Goal: Task Accomplishment & Management: Complete application form

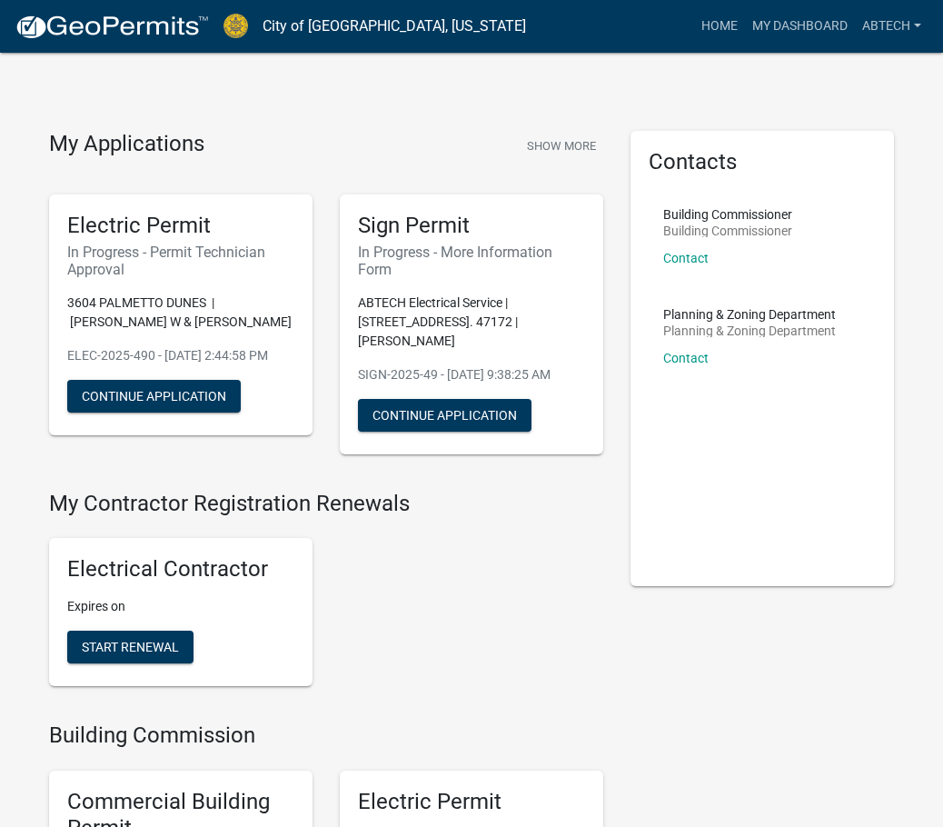
click at [511, 150] on div "My Applications Show More" at bounding box center [326, 148] width 554 height 35
click at [721, 23] on link "Home" at bounding box center [719, 26] width 51 height 35
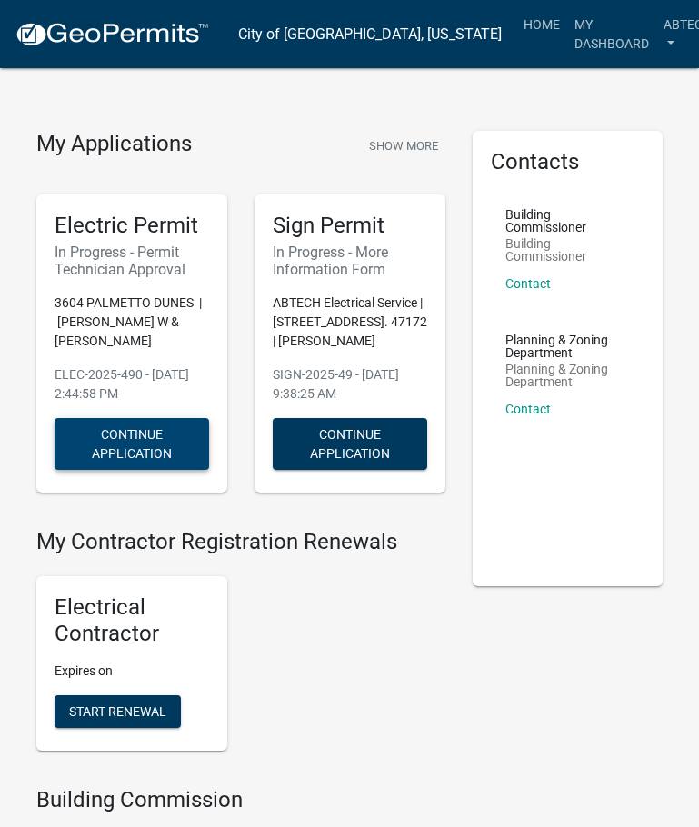
click at [116, 426] on button "Continue Application" at bounding box center [132, 444] width 155 height 52
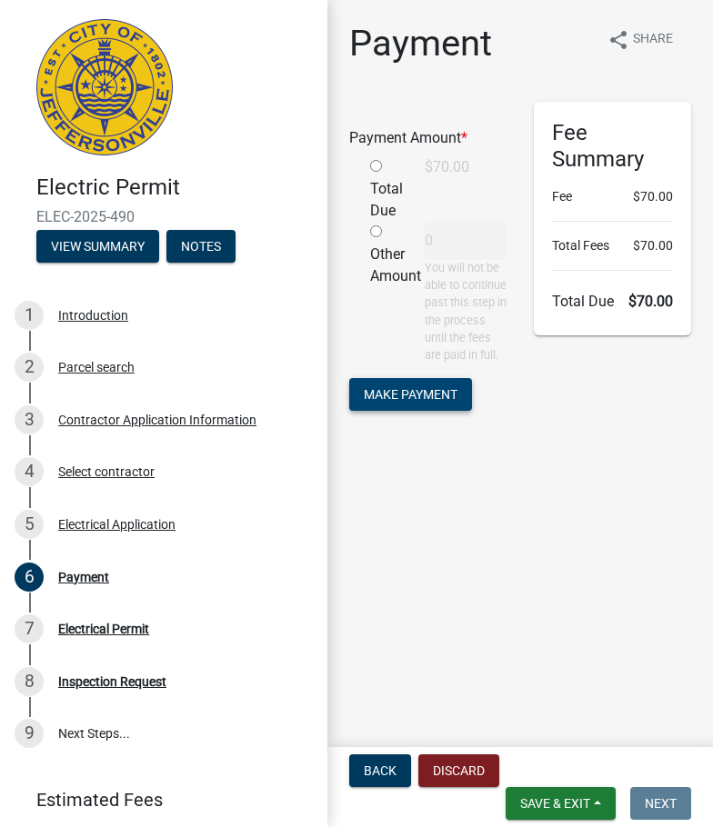
click at [383, 402] on span "Make Payment" at bounding box center [411, 394] width 94 height 15
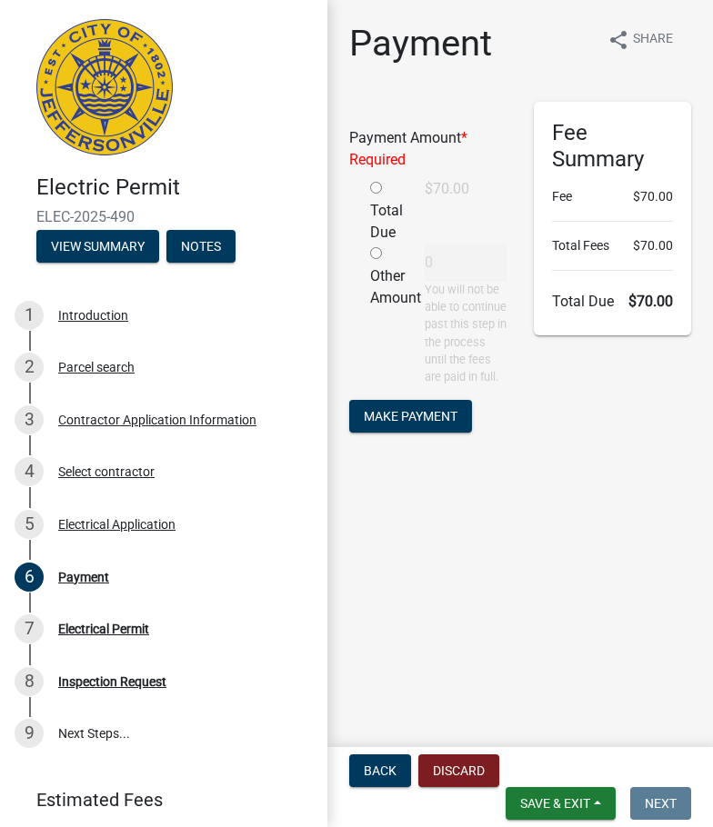
click at [380, 193] on input "radio" at bounding box center [376, 188] width 12 height 12
radio input "true"
type input "70"
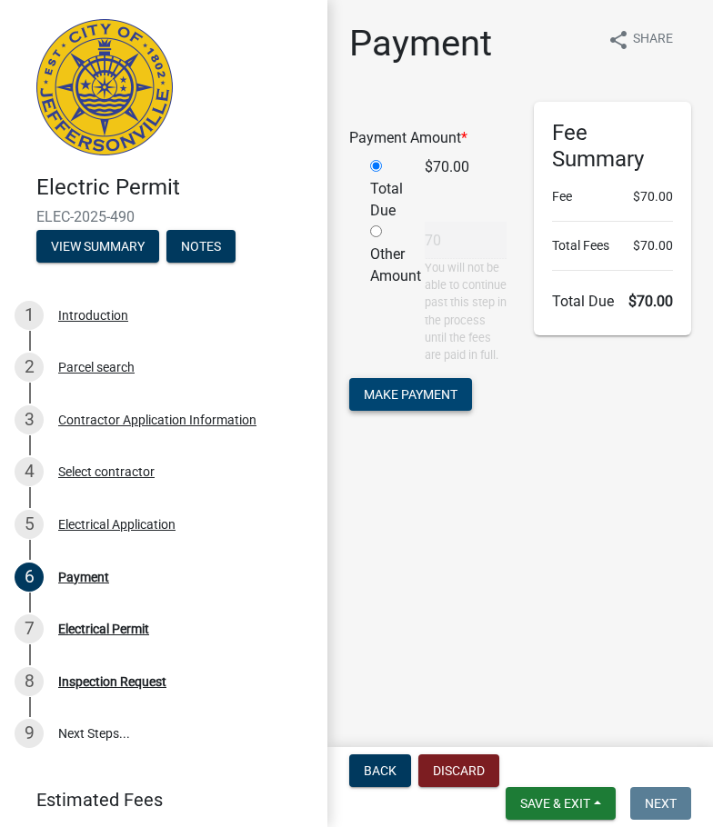
click at [390, 402] on span "Make Payment" at bounding box center [411, 394] width 94 height 15
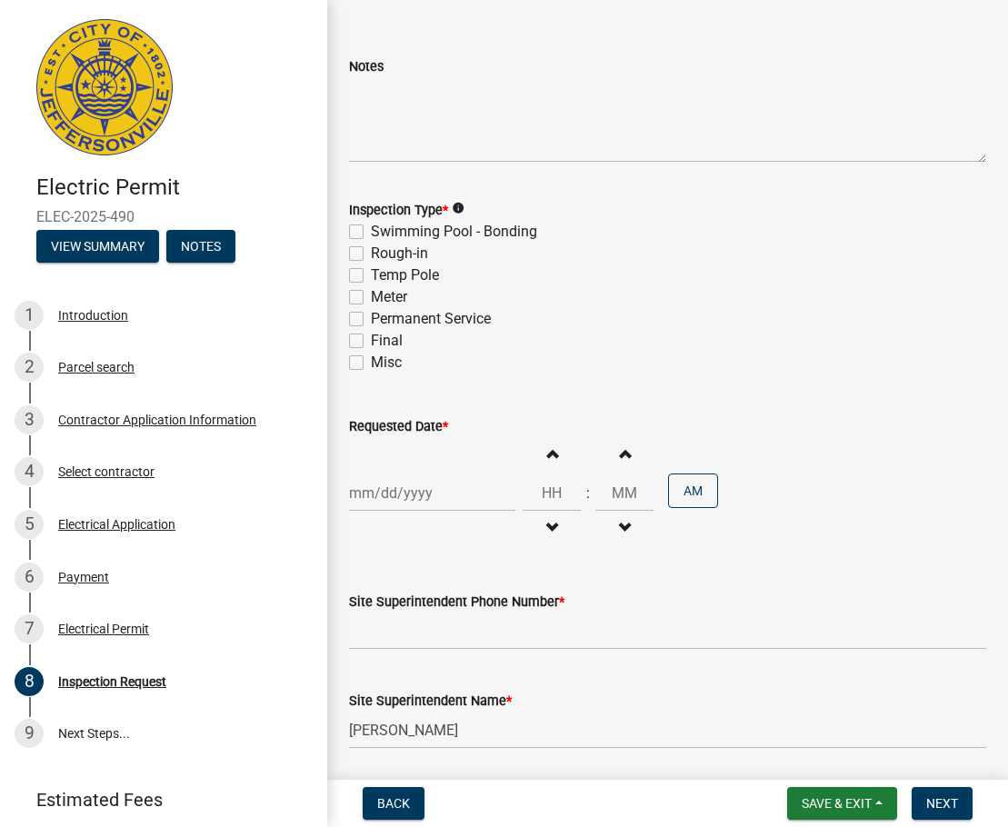
scroll to position [182, 0]
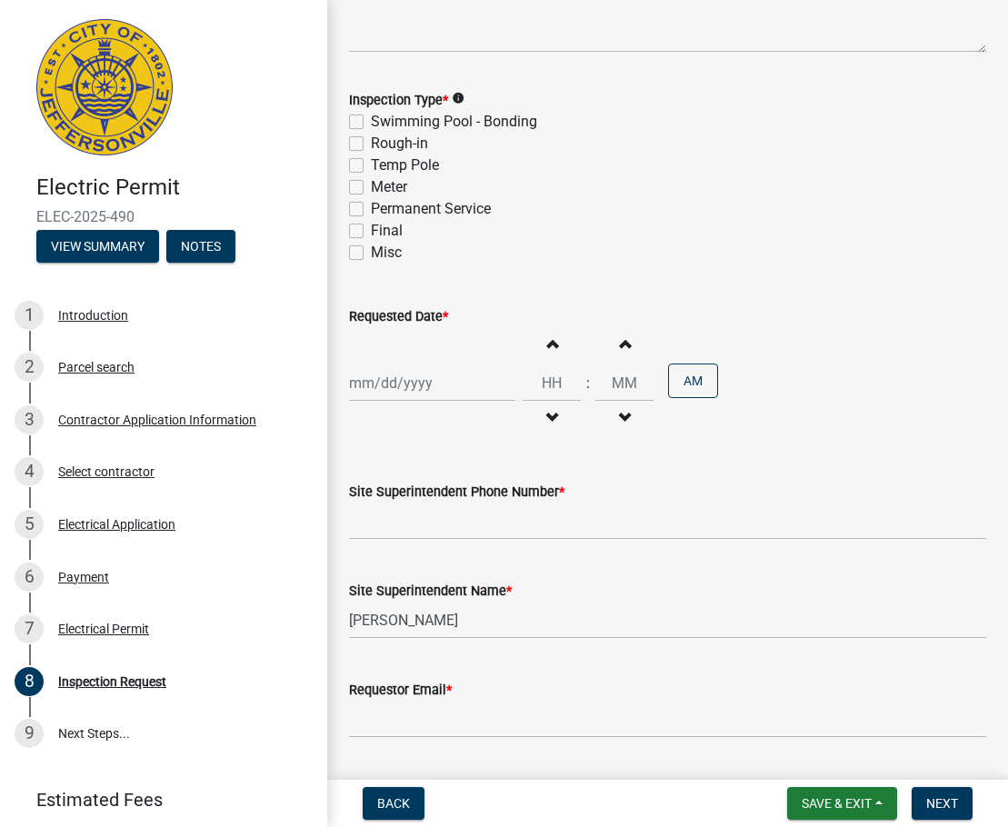
click at [371, 228] on label "Final" at bounding box center [387, 231] width 32 height 22
click at [371, 228] on input "Final" at bounding box center [377, 226] width 12 height 12
checkbox input "true"
checkbox input "false"
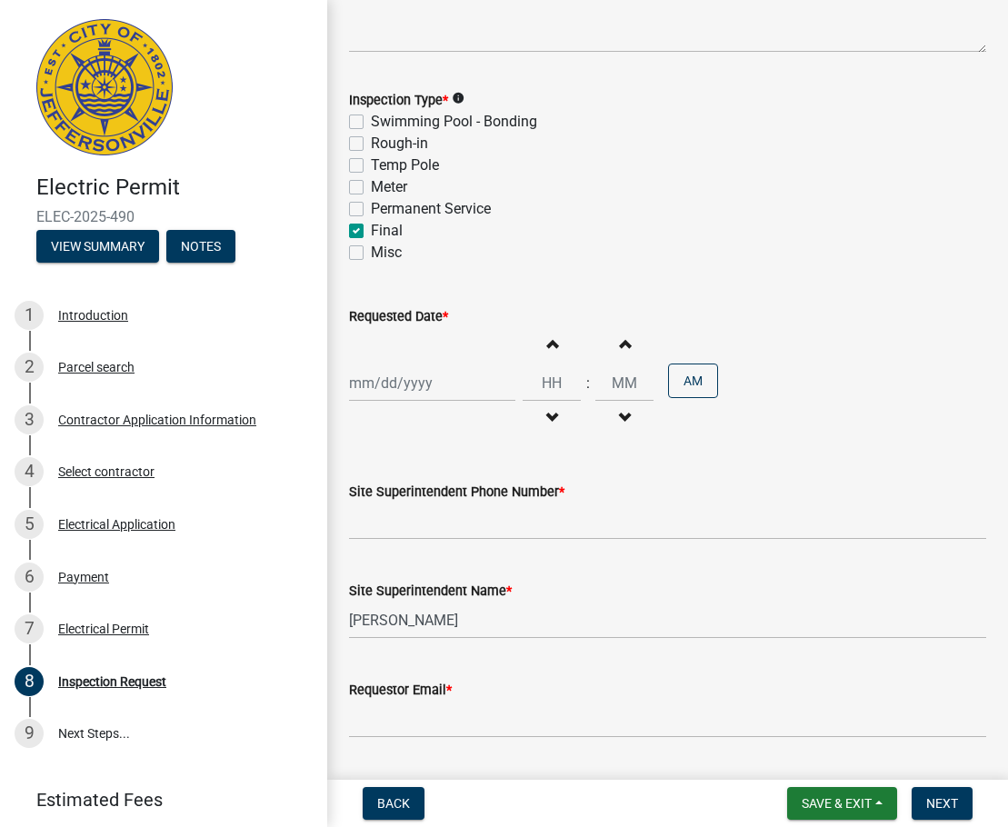
checkbox input "false"
checkbox input "true"
checkbox input "false"
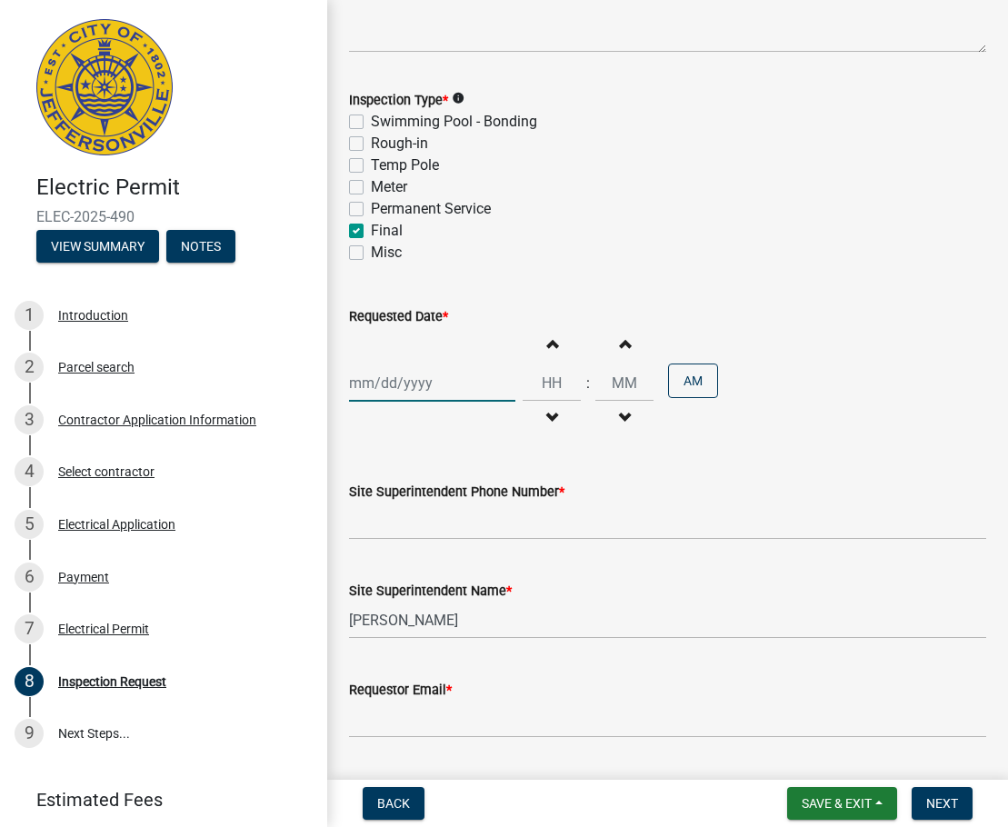
click at [381, 378] on div at bounding box center [432, 382] width 166 height 37
select select "9"
select select "2025"
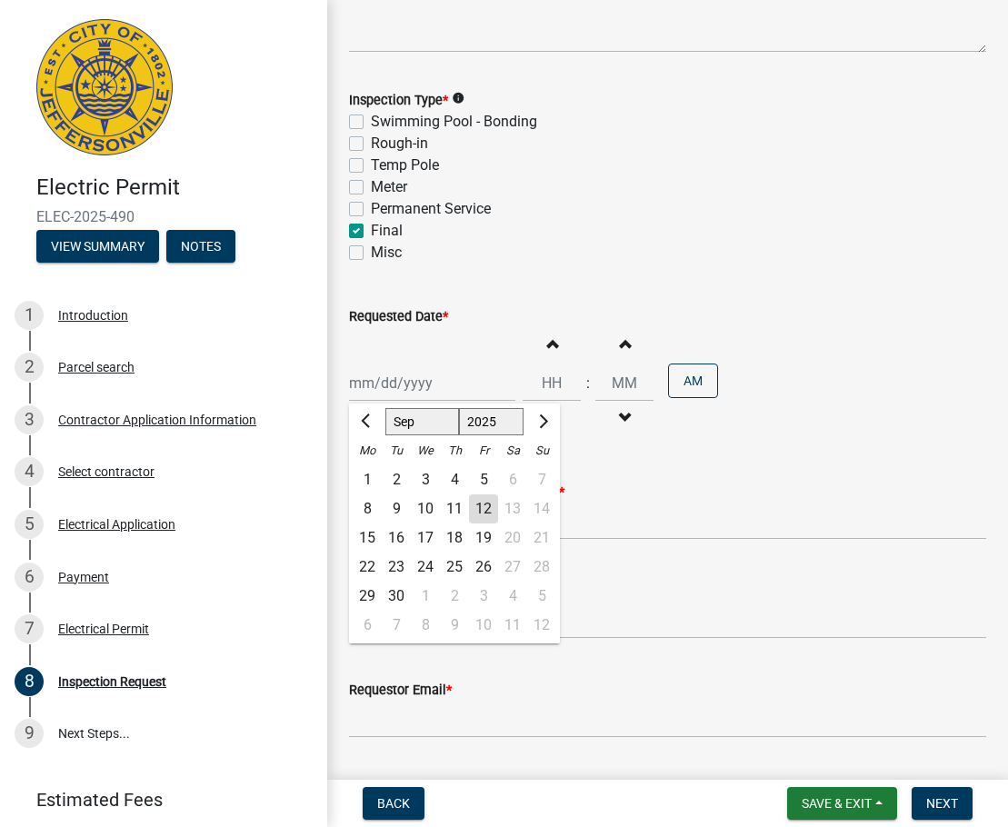
click at [416, 534] on div "17" at bounding box center [425, 538] width 29 height 29
type input "[DATE]"
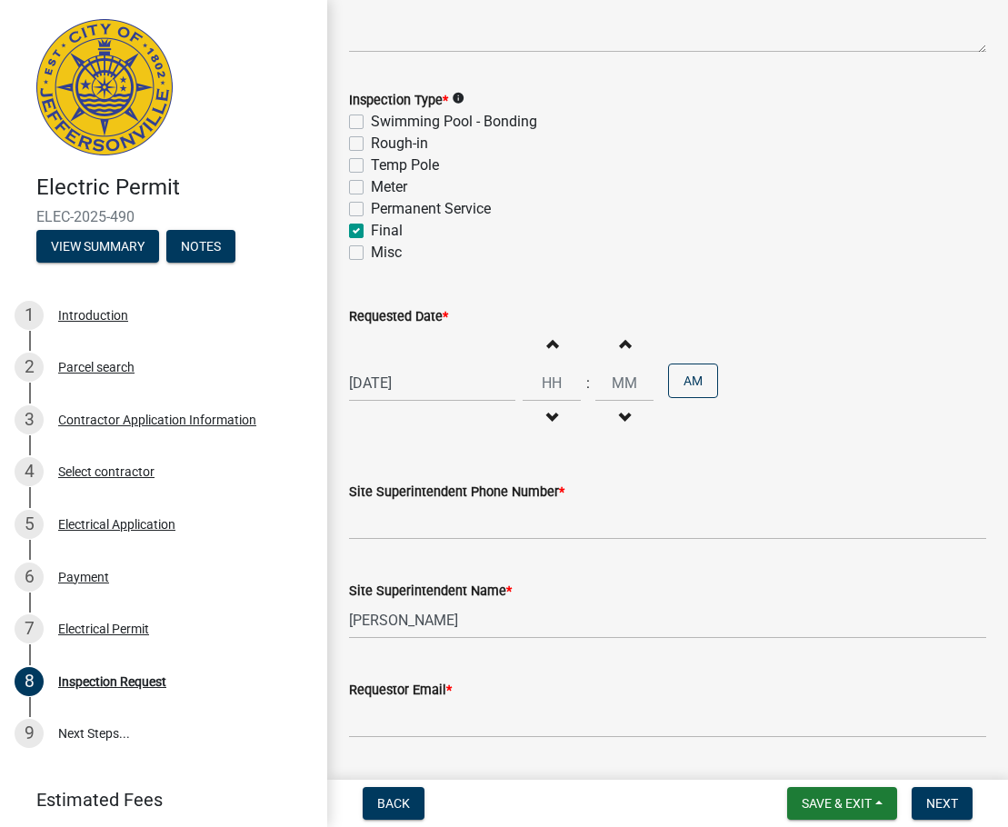
click at [549, 346] on span "button" at bounding box center [551, 343] width 9 height 15
type input "01"
type input "00"
click at [548, 414] on span "button" at bounding box center [551, 418] width 9 height 15
click at [548, 338] on span "button" at bounding box center [551, 343] width 9 height 15
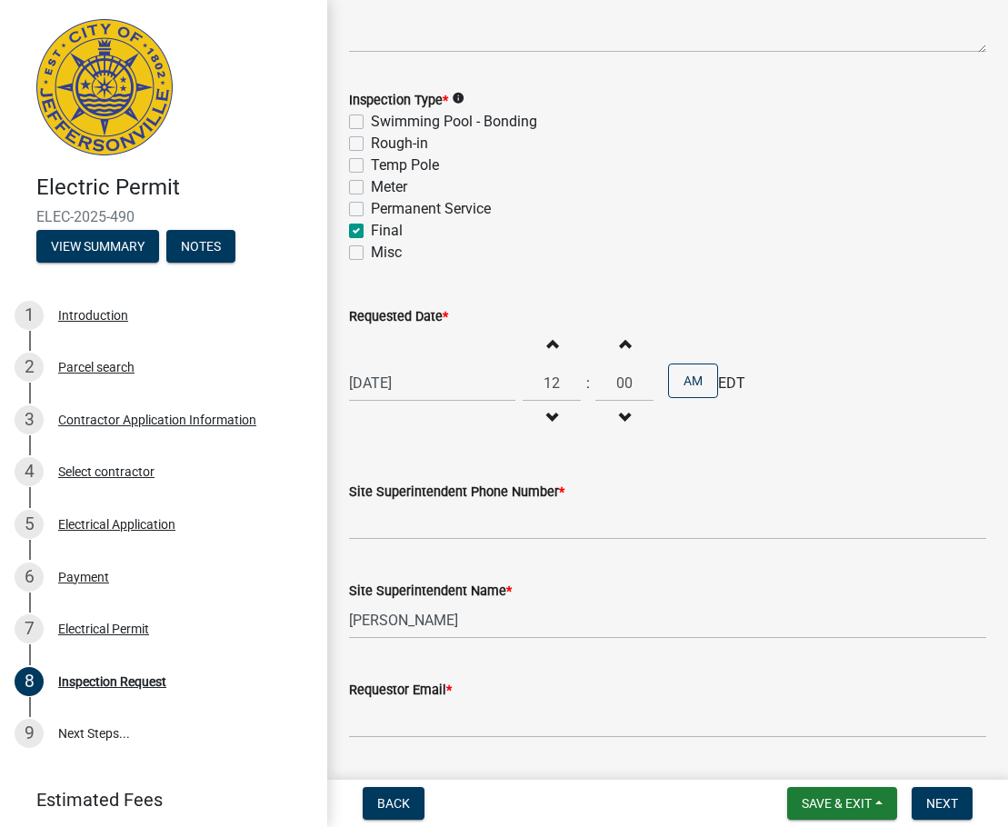
type input "01"
click at [695, 380] on button "AM" at bounding box center [693, 381] width 50 height 35
click at [415, 518] on input "Site Superintendent Phone Number *" at bounding box center [667, 521] width 637 height 37
type input "[PHONE_NUMBER]"
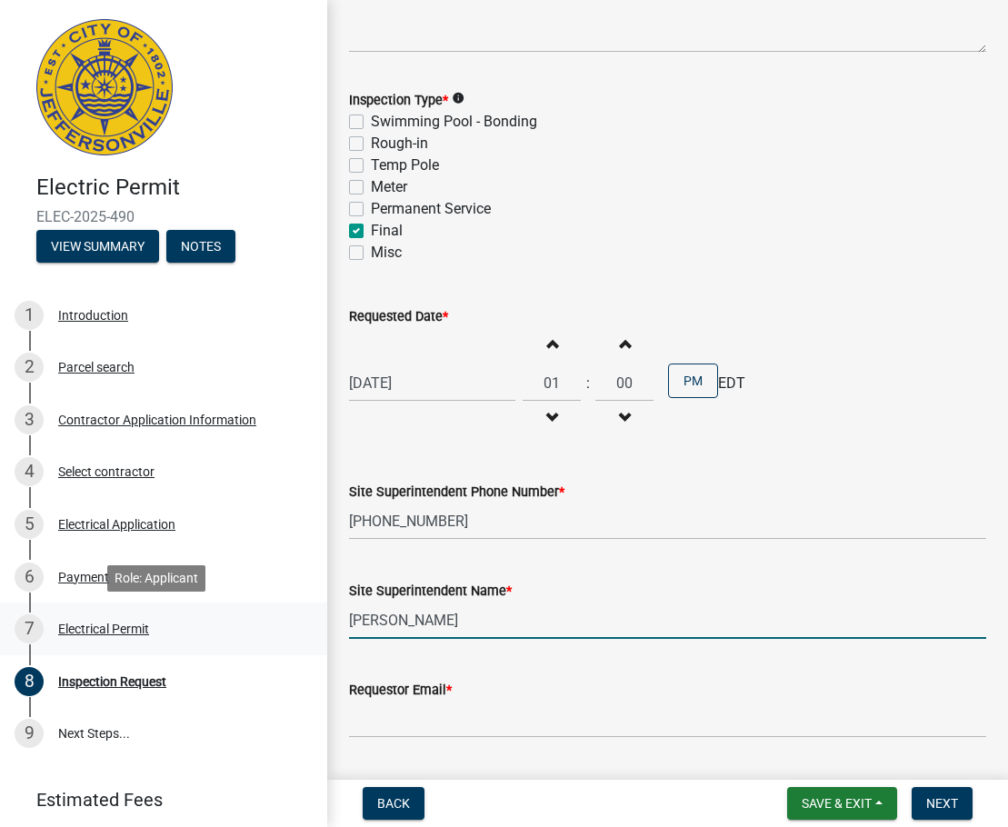
drag, startPoint x: 430, startPoint y: 627, endPoint x: 220, endPoint y: 639, distance: 210.3
click at [220, 639] on div "Electric Permit ELEC-2025-490 View Summary Notes 1 Introduction 2 Parcel search…" at bounding box center [504, 413] width 1008 height 827
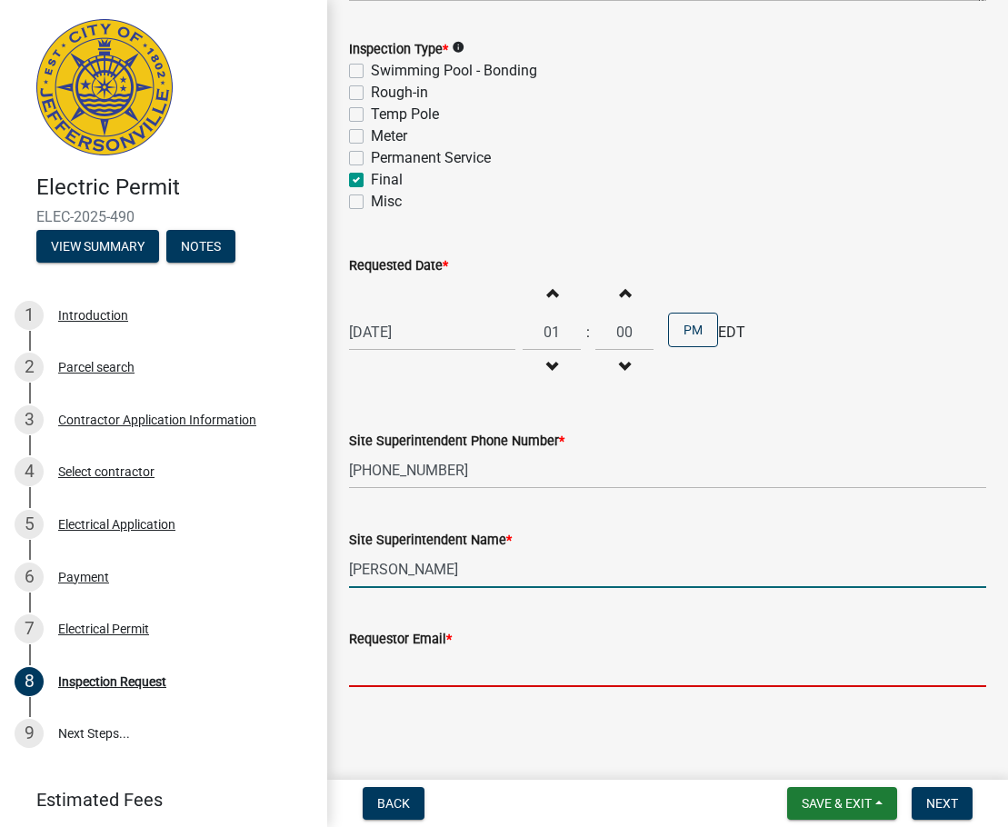
click at [380, 679] on input "Requestor Email *" at bounding box center [667, 668] width 637 height 37
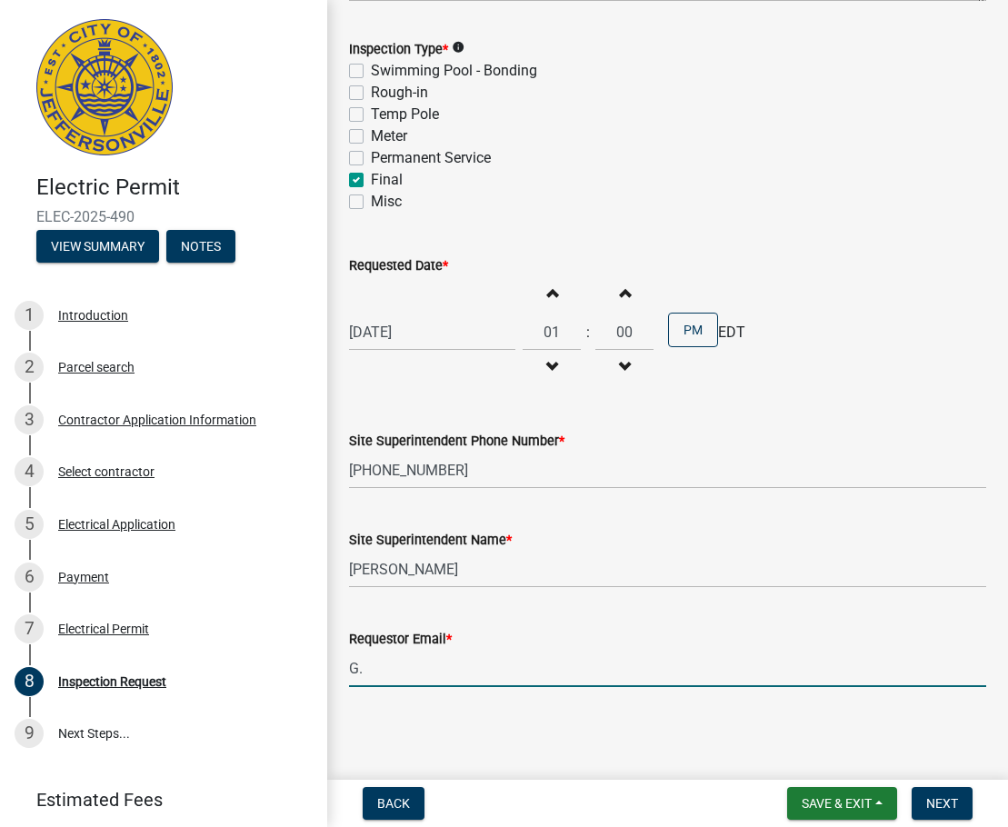
type input "G"
type input "g"
type input "m"
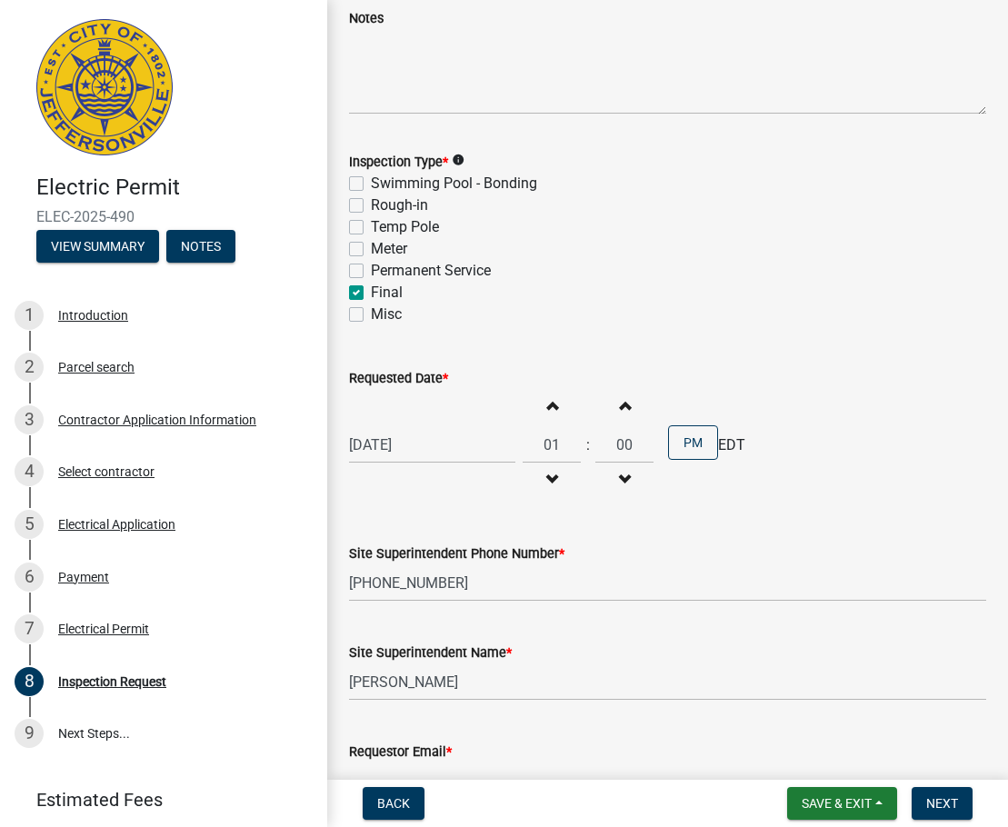
scroll to position [0, 0]
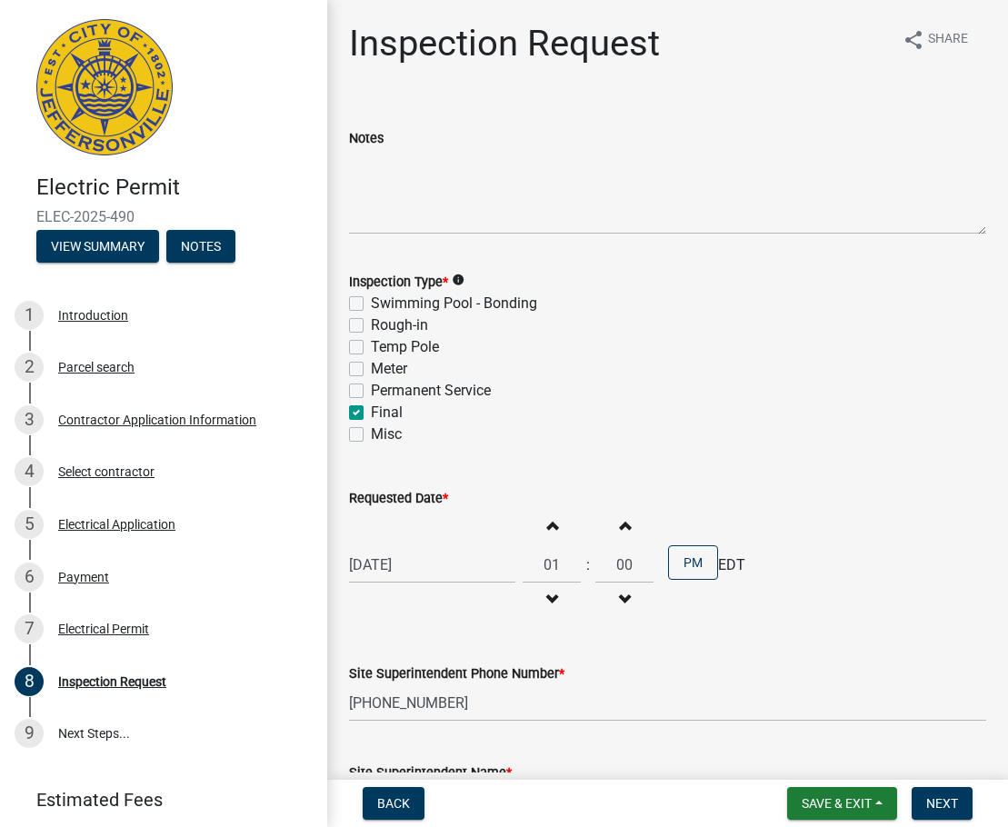
type input "[EMAIL_ADDRESS][DOMAIN_NAME]"
click at [383, 206] on textarea "Notes" at bounding box center [667, 191] width 637 height 85
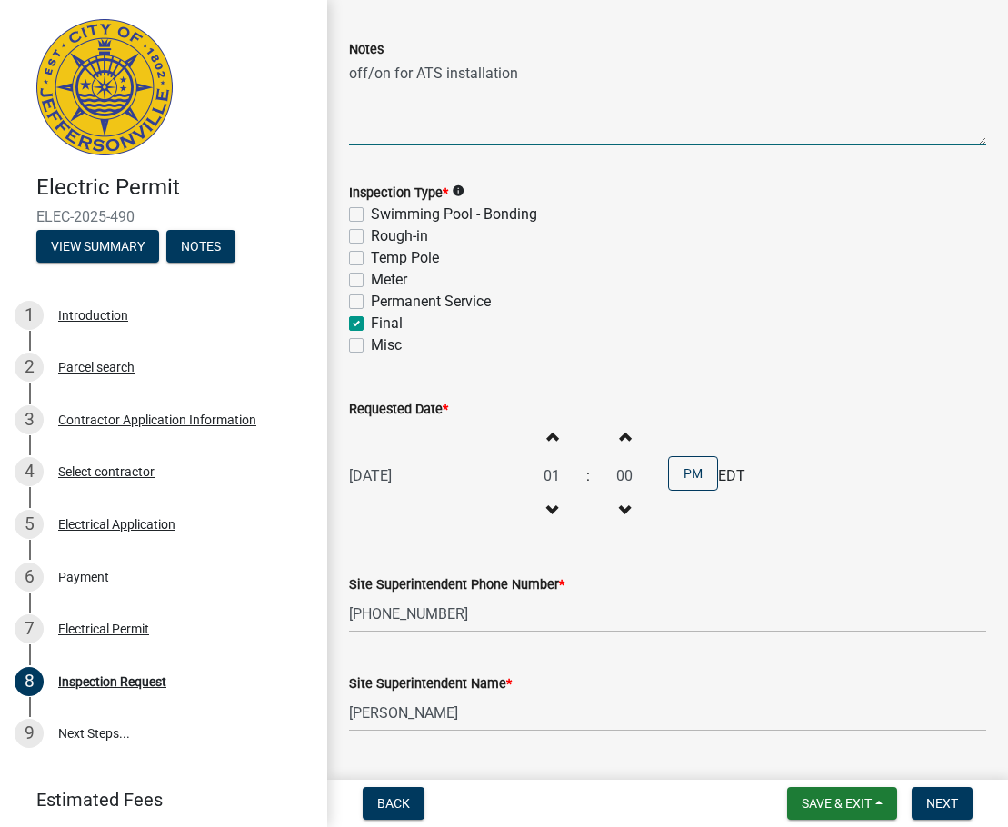
scroll to position [233, 0]
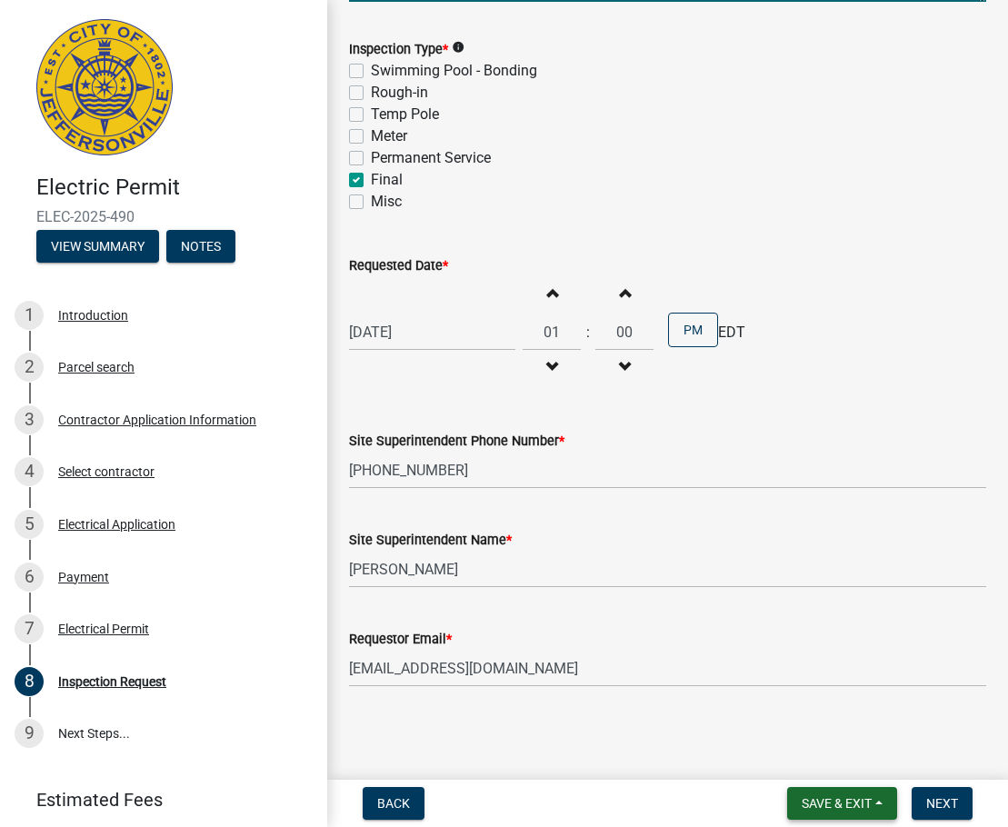
type textarea "off/on for ATS installation"
click at [712, 800] on span "Save & Exit" at bounding box center [837, 803] width 70 height 15
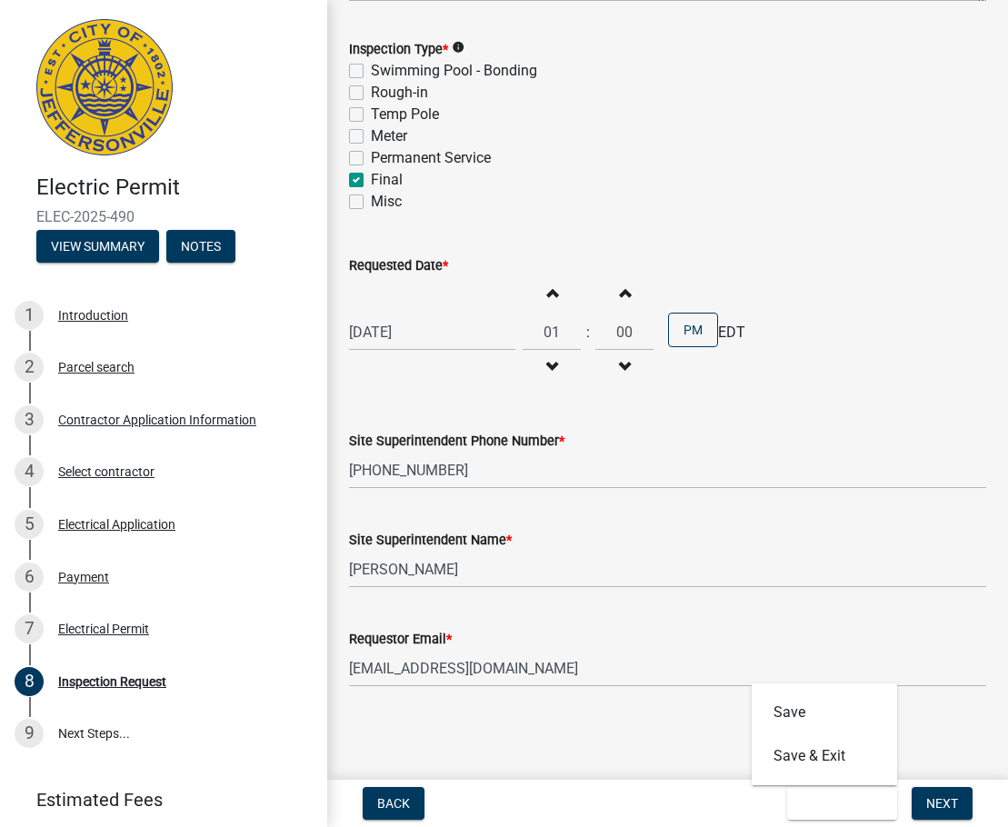
click at [712, 754] on main "Inspection Request share Share Notes off/on for ATS installation Inspection Typ…" at bounding box center [667, 386] width 681 height 773
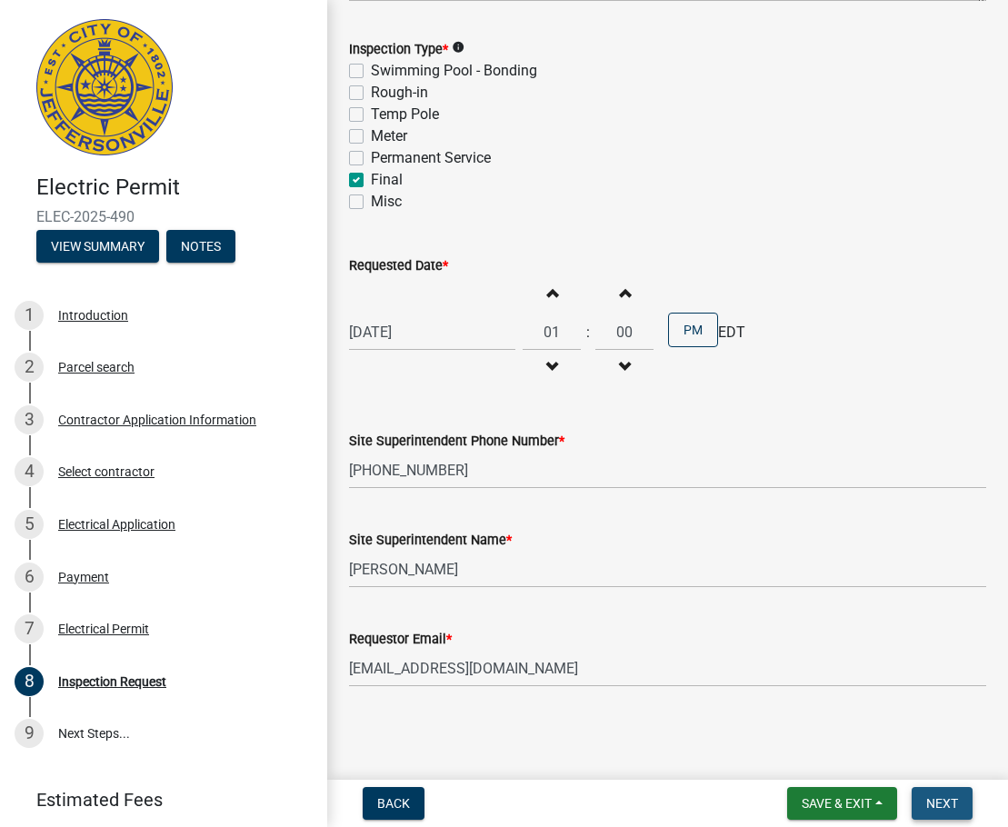
click at [712, 791] on button "Next" at bounding box center [942, 803] width 61 height 33
